Goal: Task Accomplishment & Management: Manage account settings

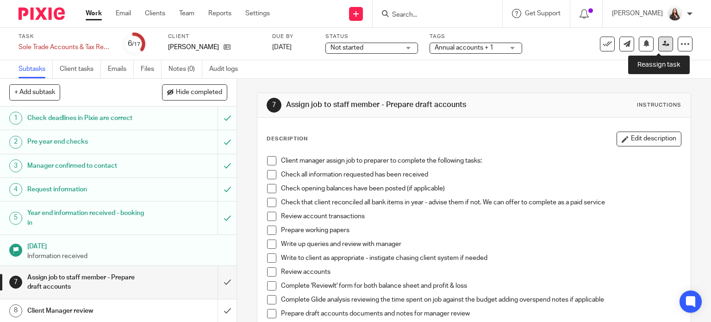
click at [662, 46] on icon at bounding box center [665, 43] width 7 height 7
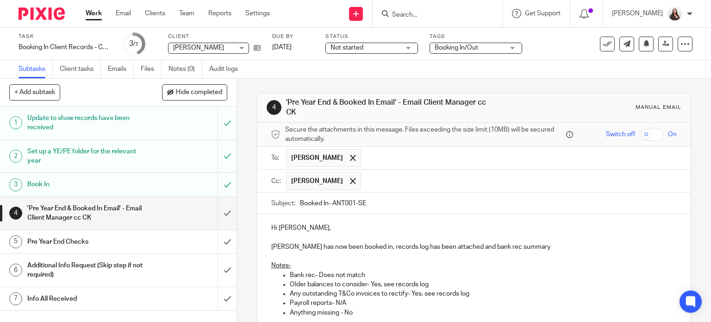
scroll to position [211, 0]
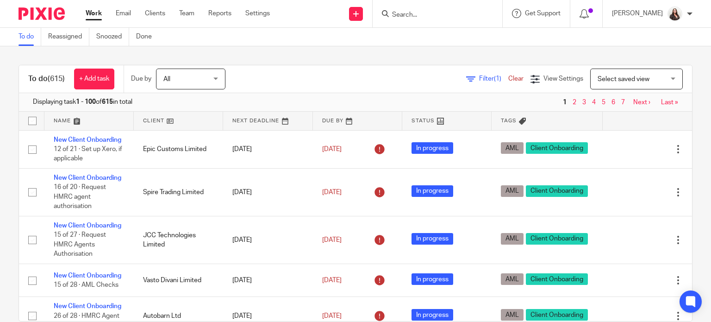
click at [416, 14] on input "Search" at bounding box center [432, 15] width 83 height 8
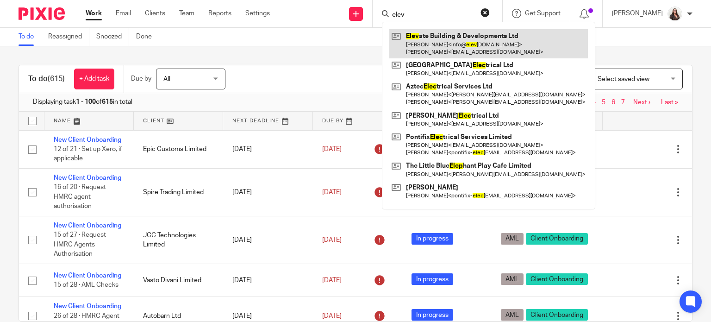
type input "elev"
click at [438, 42] on link at bounding box center [488, 43] width 199 height 29
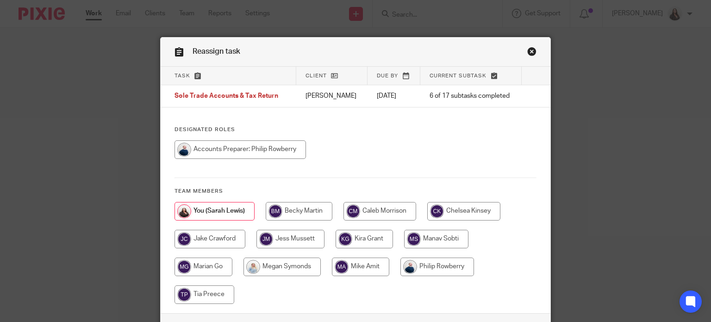
drag, startPoint x: 240, startPoint y: 148, endPoint x: 259, endPoint y: 150, distance: 18.7
click at [241, 148] on input "radio" at bounding box center [240, 149] width 131 height 19
radio input "true"
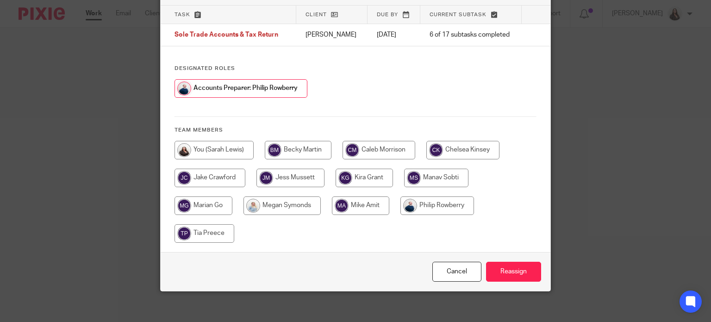
scroll to position [67, 0]
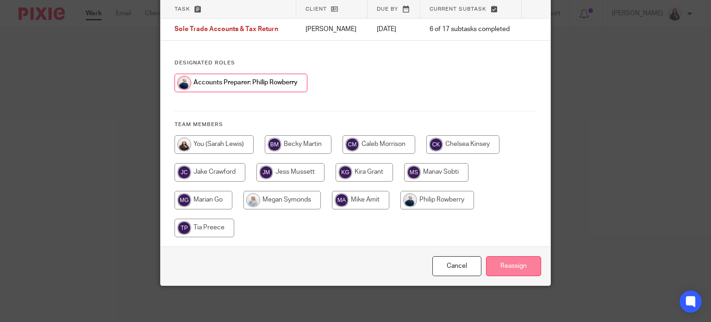
click at [518, 265] on input "Reassign" at bounding box center [513, 266] width 55 height 20
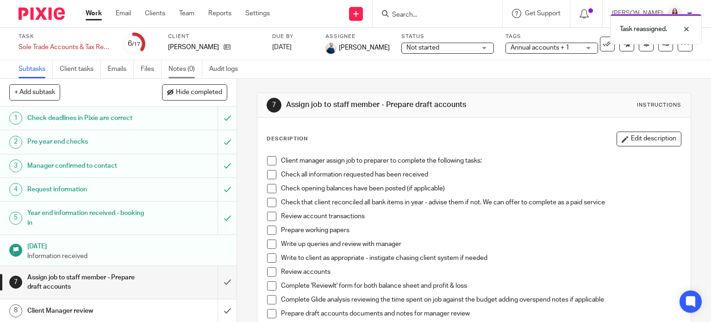
click at [176, 67] on link "Notes (0)" at bounding box center [185, 69] width 34 height 18
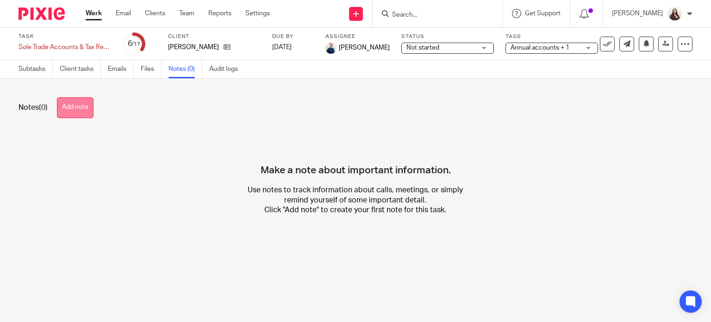
click at [68, 105] on button "Add note" at bounding box center [75, 107] width 37 height 21
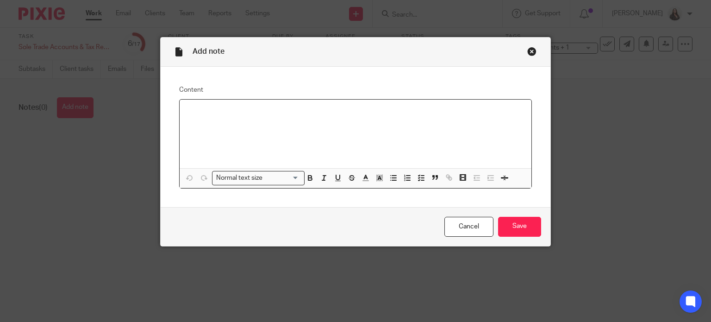
click at [204, 103] on div at bounding box center [356, 134] width 352 height 69
drag, startPoint x: 509, startPoint y: 226, endPoint x: 511, endPoint y: 207, distance: 18.6
click at [509, 226] on input "Save" at bounding box center [519, 227] width 43 height 20
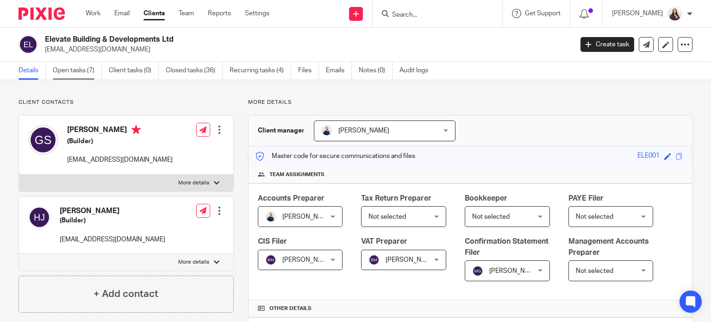
click at [80, 68] on link "Open tasks (7)" at bounding box center [77, 71] width 49 height 18
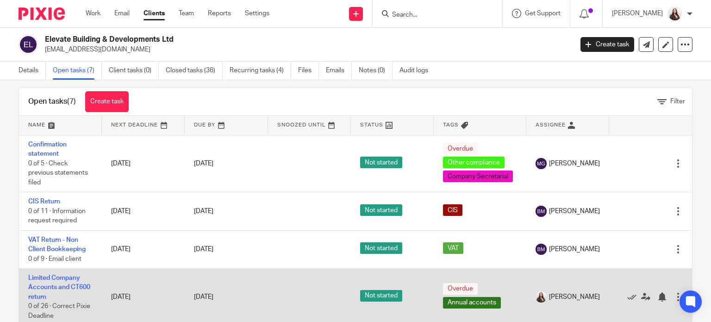
scroll to position [33, 0]
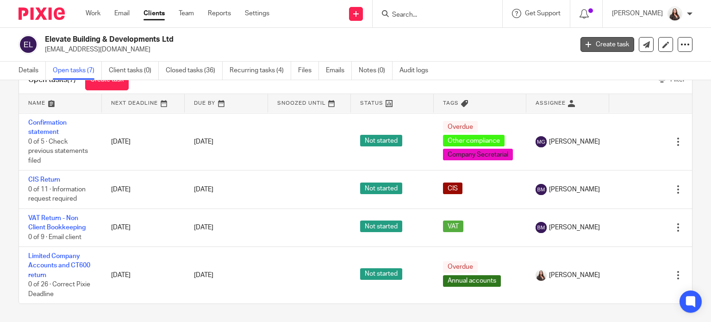
click at [597, 42] on link "Create task" at bounding box center [607, 44] width 54 height 15
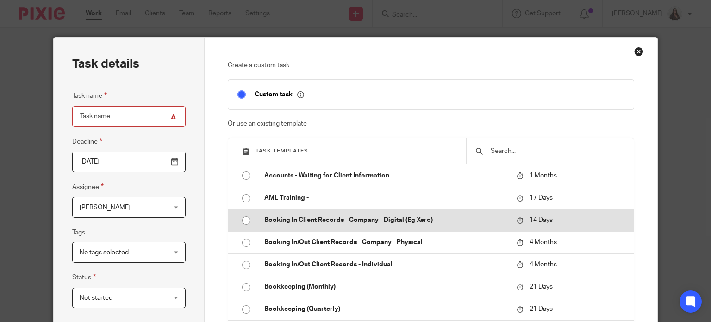
click at [352, 217] on p "Booking In Client Records - Company - Digital (Eg Xero)" at bounding box center [385, 219] width 243 height 9
type input "2025-10-27"
type input "Booking In Client Records - Company - Digital (Eg Xero)"
checkbox input "false"
radio input "true"
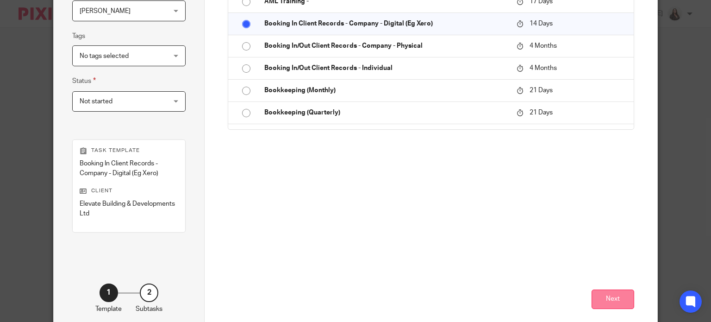
scroll to position [243, 0]
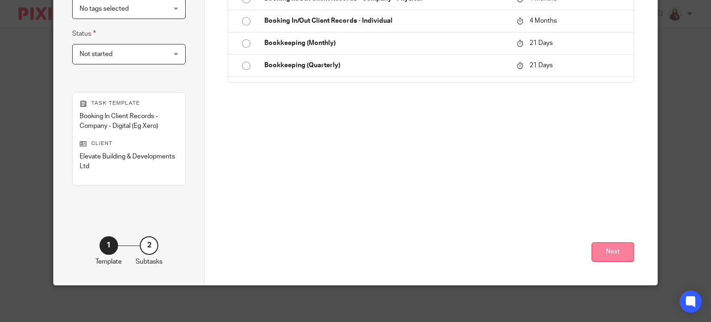
click at [606, 253] on button "Next" at bounding box center [613, 252] width 43 height 20
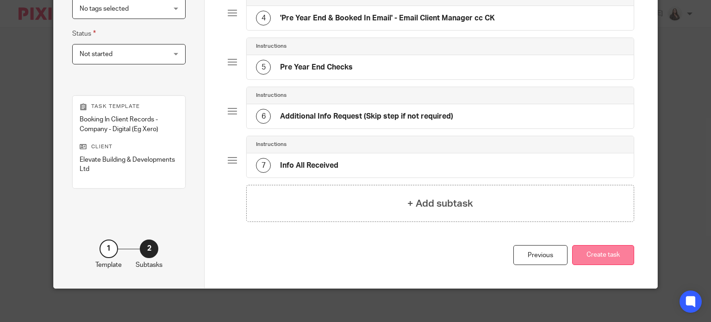
click at [606, 253] on button "Create task" at bounding box center [603, 255] width 62 height 20
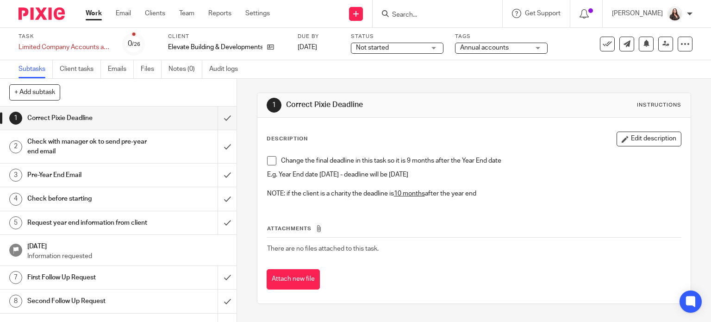
click at [267, 162] on span at bounding box center [271, 160] width 9 height 9
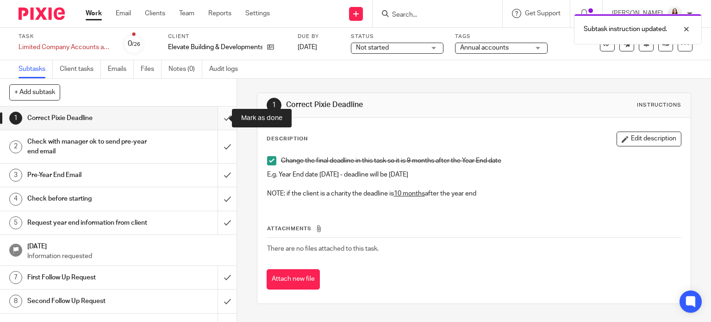
click at [216, 117] on input "submit" at bounding box center [118, 117] width 237 height 23
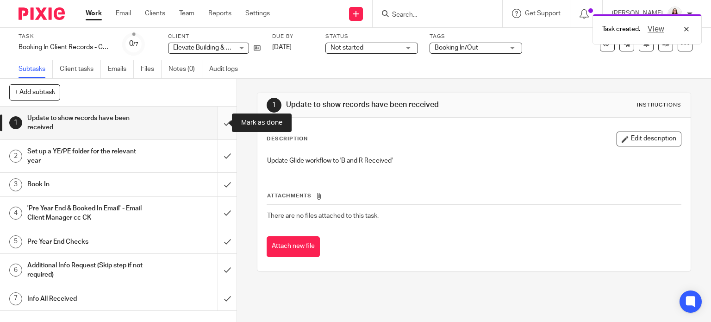
click at [215, 122] on input "submit" at bounding box center [118, 122] width 237 height 33
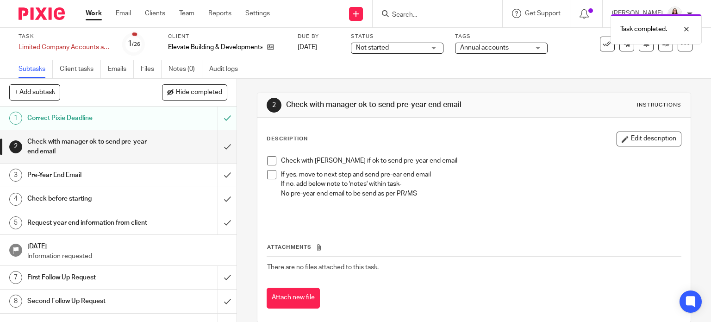
drag, startPoint x: 270, startPoint y: 162, endPoint x: 272, endPoint y: 168, distance: 5.9
click at [270, 162] on span at bounding box center [271, 160] width 9 height 9
click at [268, 175] on span at bounding box center [271, 174] width 9 height 9
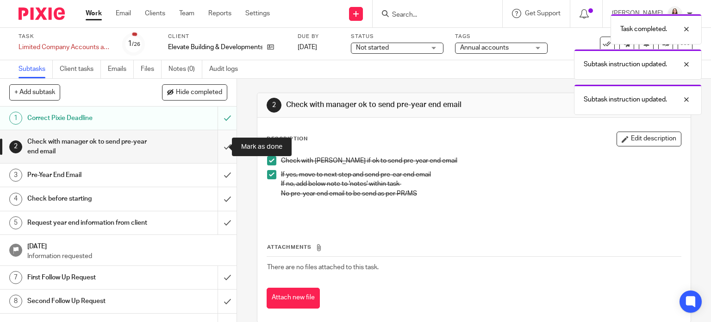
click at [215, 147] on input "submit" at bounding box center [118, 146] width 237 height 33
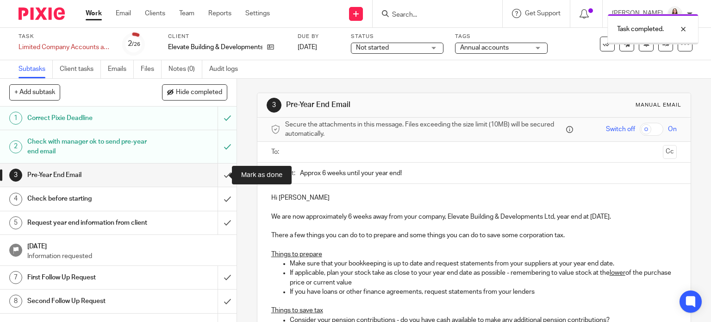
drag, startPoint x: 0, startPoint y: 0, endPoint x: 220, endPoint y: 175, distance: 281.1
click at [220, 175] on input "submit" at bounding box center [118, 174] width 237 height 23
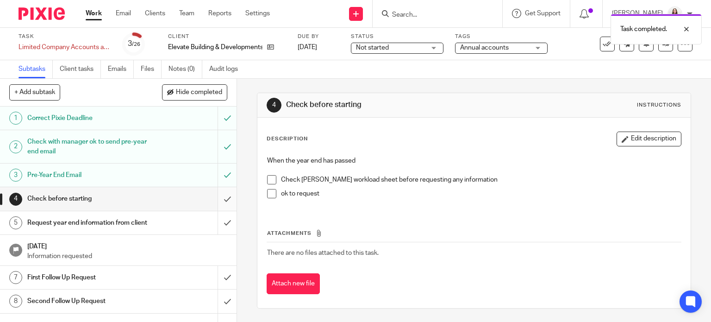
drag, startPoint x: 0, startPoint y: 0, endPoint x: 219, endPoint y: 197, distance: 295.0
click at [219, 197] on input "submit" at bounding box center [118, 198] width 237 height 23
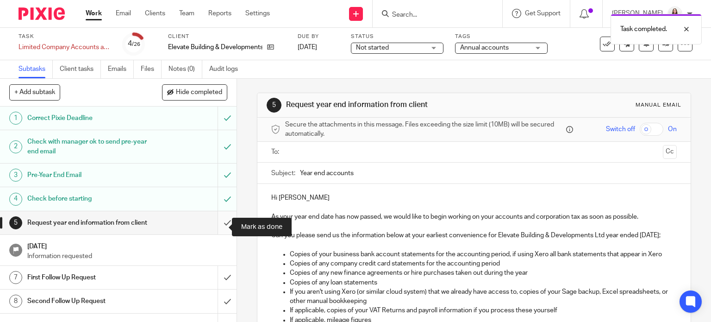
click at [220, 227] on input "submit" at bounding box center [118, 222] width 237 height 23
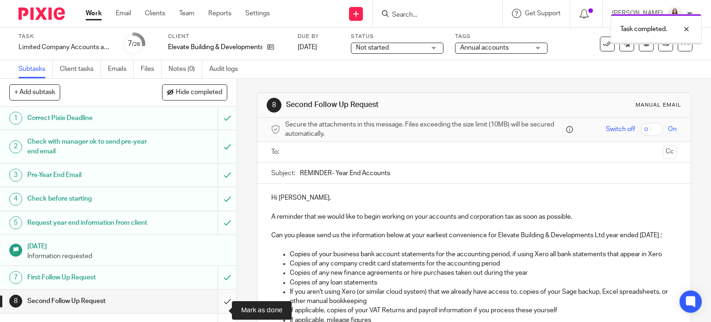
drag, startPoint x: 0, startPoint y: 0, endPoint x: 213, endPoint y: 309, distance: 375.7
click at [213, 309] on input "submit" at bounding box center [118, 300] width 237 height 23
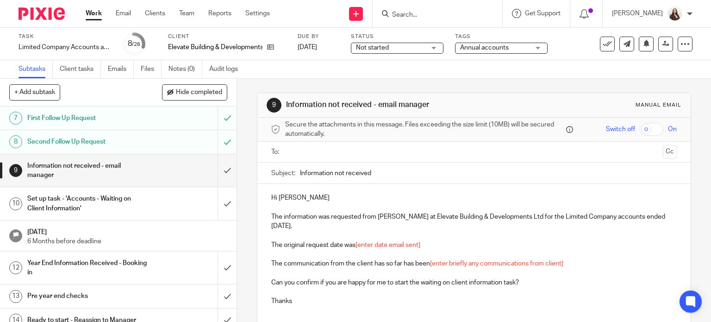
scroll to position [174, 0]
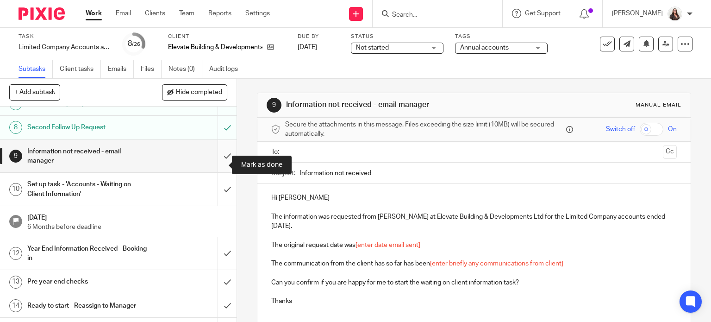
click at [219, 167] on input "submit" at bounding box center [118, 156] width 237 height 33
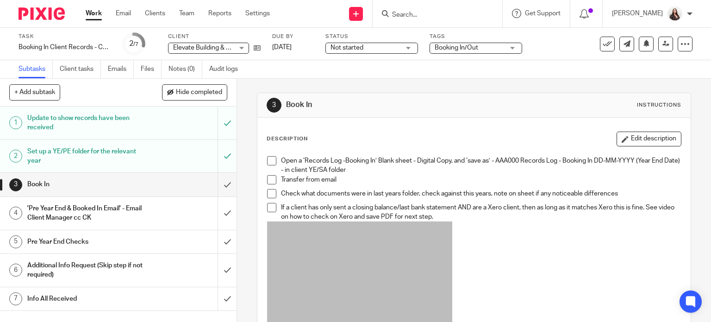
drag, startPoint x: 268, startPoint y: 162, endPoint x: 268, endPoint y: 169, distance: 6.5
click at [268, 162] on span at bounding box center [271, 160] width 9 height 9
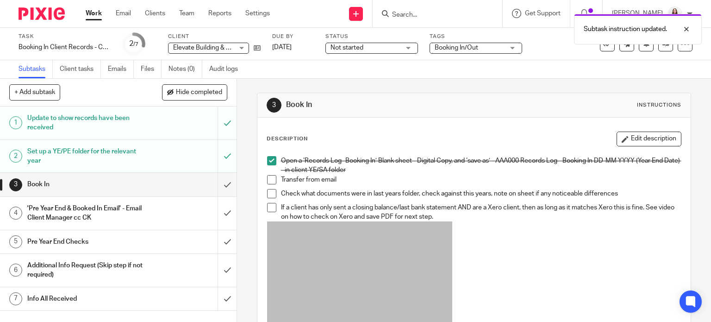
drag, startPoint x: 267, startPoint y: 178, endPoint x: 268, endPoint y: 192, distance: 13.9
click at [267, 178] on span at bounding box center [271, 179] width 9 height 9
click at [268, 193] on span at bounding box center [271, 193] width 9 height 9
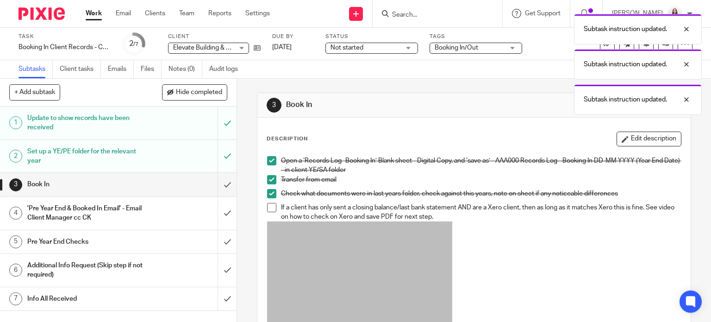
click at [269, 209] on span at bounding box center [271, 207] width 9 height 9
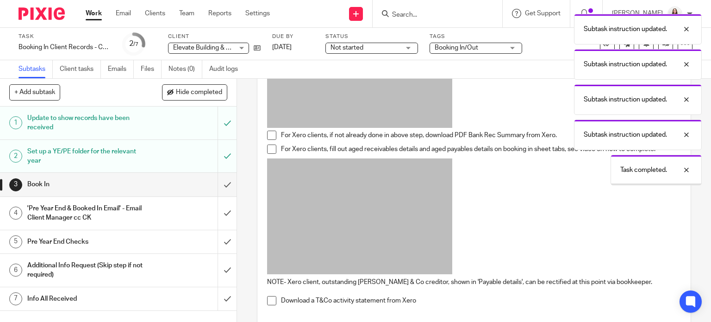
scroll to position [243, 0]
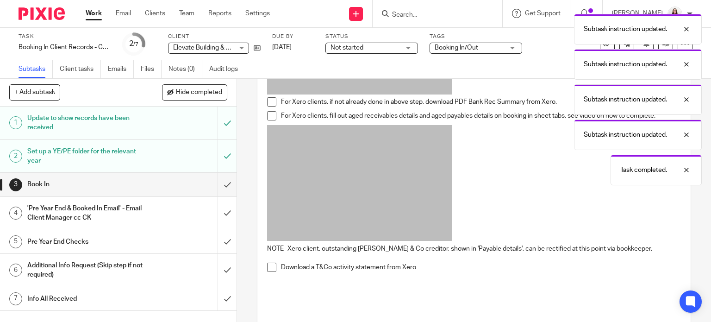
click at [268, 102] on span at bounding box center [271, 101] width 9 height 9
drag, startPoint x: 270, startPoint y: 114, endPoint x: 270, endPoint y: 121, distance: 7.0
click at [270, 114] on span at bounding box center [271, 115] width 9 height 9
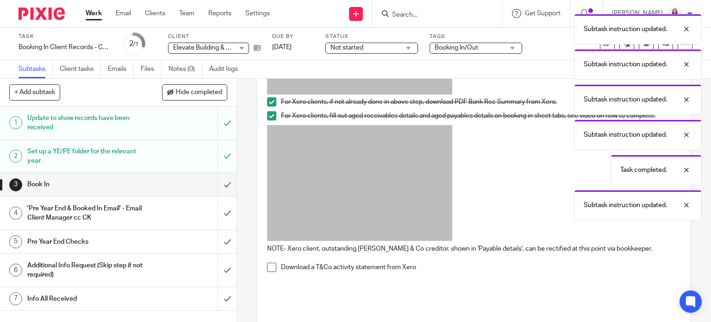
drag, startPoint x: 267, startPoint y: 266, endPoint x: 257, endPoint y: 250, distance: 19.3
click at [267, 266] on span at bounding box center [271, 266] width 9 height 9
click at [217, 183] on input "submit" at bounding box center [118, 184] width 237 height 23
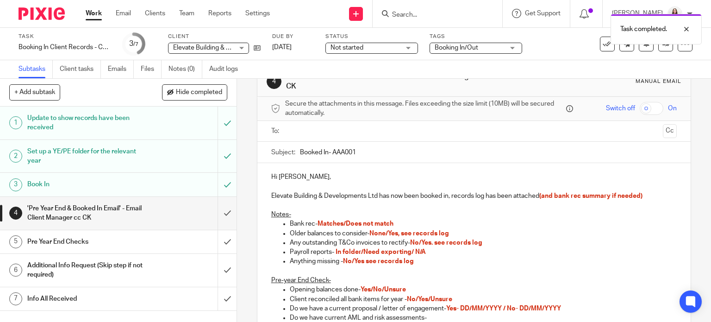
scroll to position [35, 0]
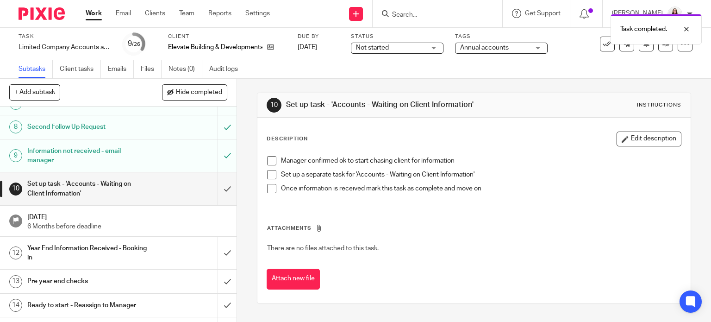
scroll to position [185, 0]
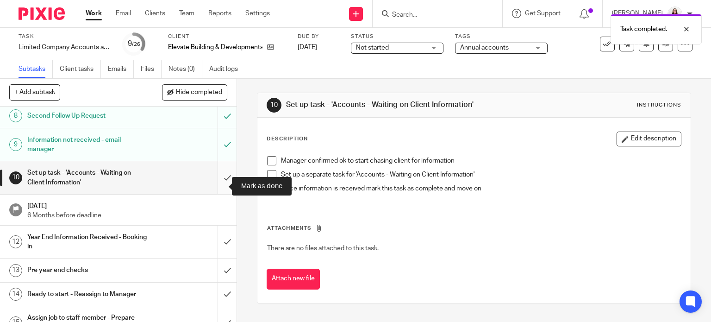
click at [217, 187] on input "submit" at bounding box center [118, 177] width 237 height 33
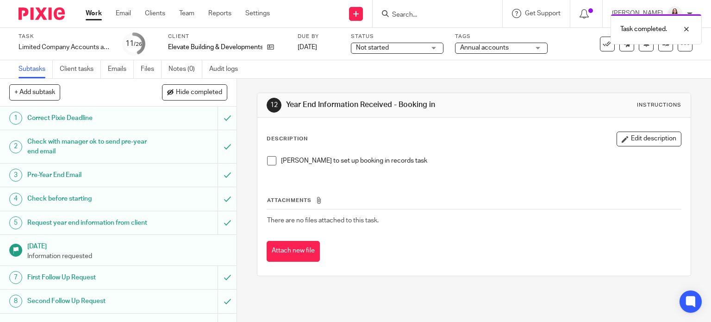
drag, startPoint x: 268, startPoint y: 161, endPoint x: 263, endPoint y: 161, distance: 5.1
click at [268, 161] on span at bounding box center [271, 160] width 9 height 9
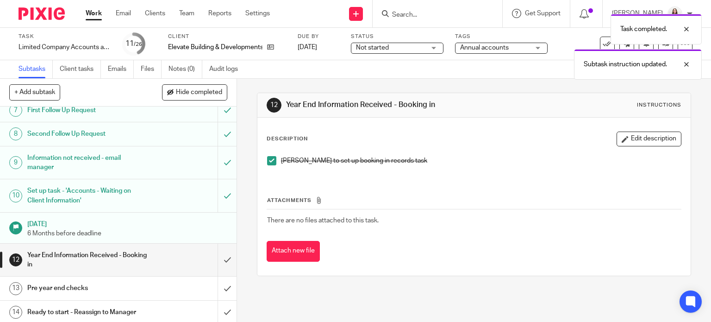
scroll to position [196, 0]
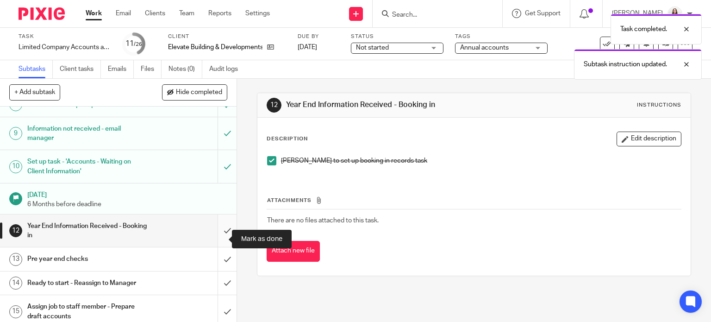
click at [217, 237] on input "submit" at bounding box center [118, 230] width 237 height 33
